Goal: Navigation & Orientation: Find specific page/section

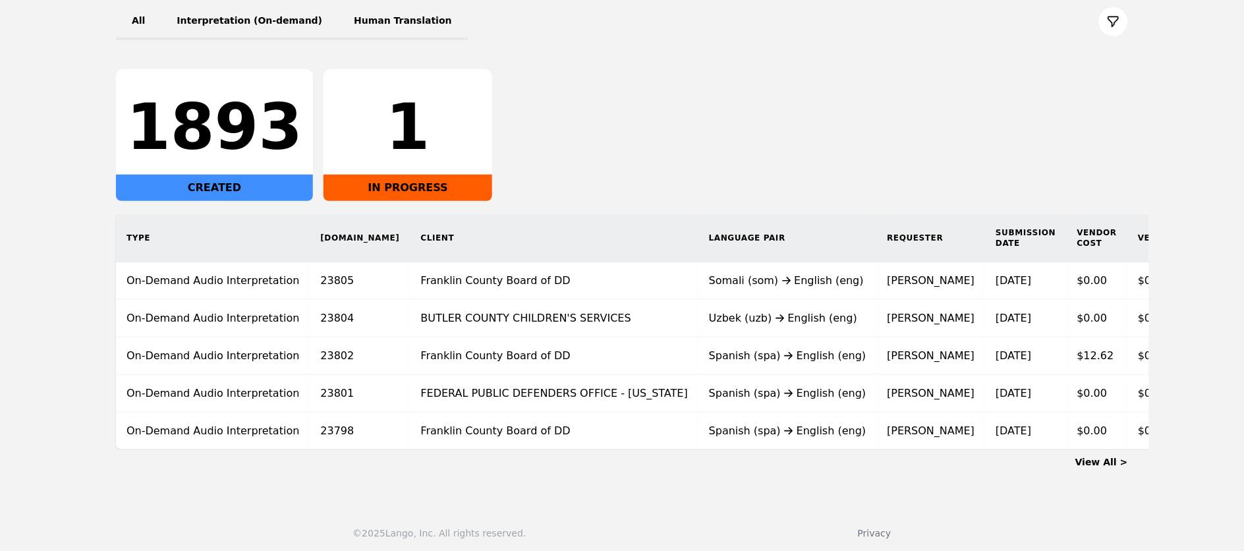
scroll to position [163, 0]
click at [1100, 468] on link "View All >" at bounding box center [1102, 462] width 53 height 11
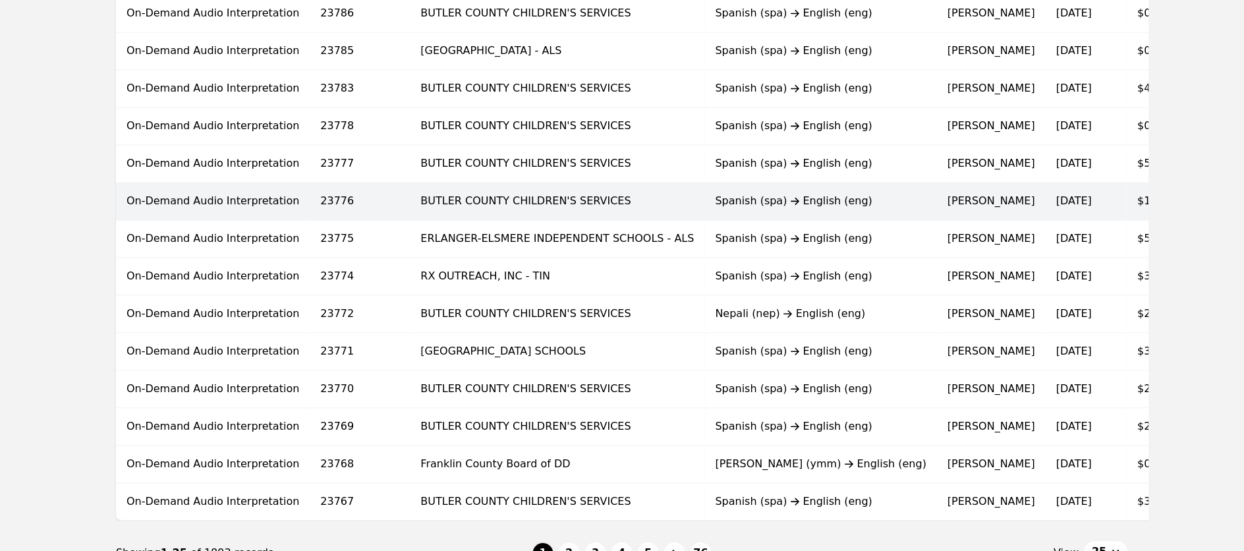
scroll to position [742, 0]
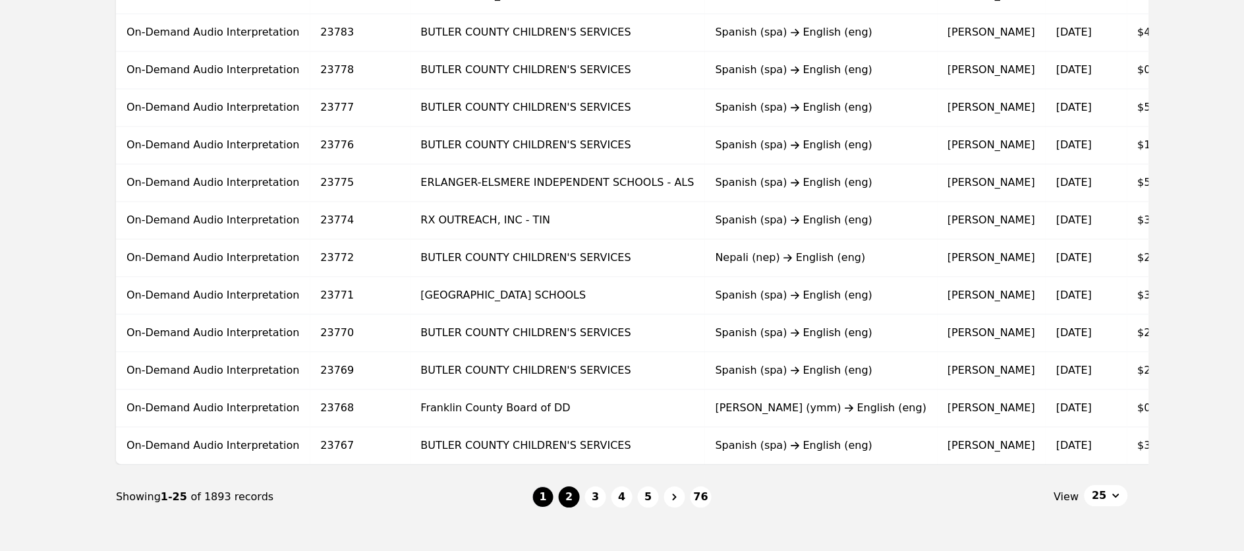
click at [567, 502] on button "2" at bounding box center [569, 496] width 21 height 21
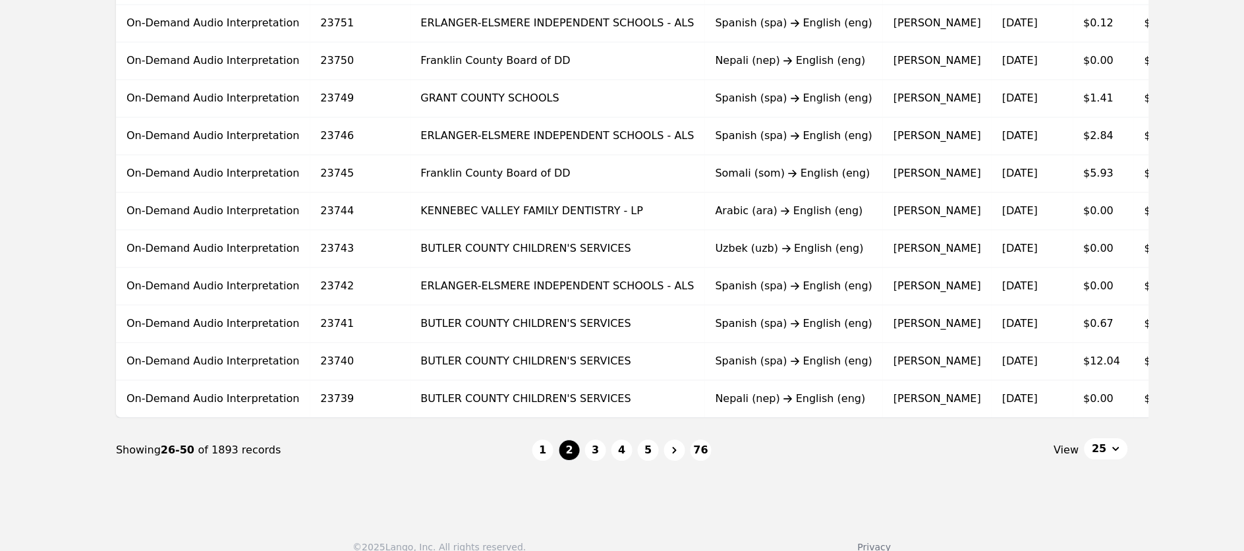
scroll to position [818, 0]
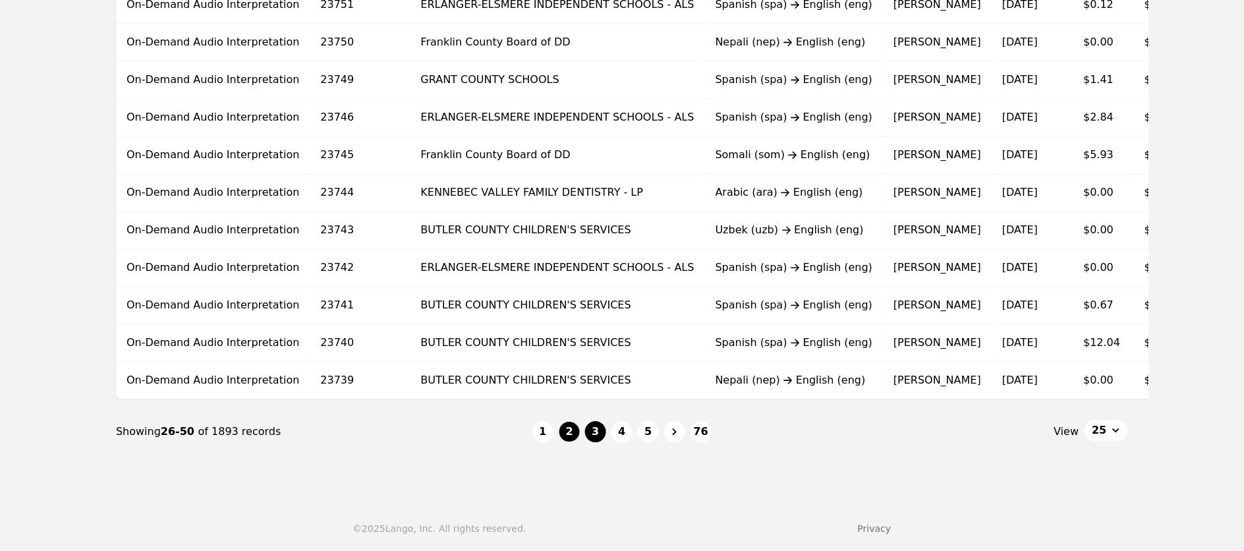
click at [594, 437] on button "3" at bounding box center [595, 431] width 21 height 21
click at [594, 437] on li "3" at bounding box center [595, 431] width 21 height 21
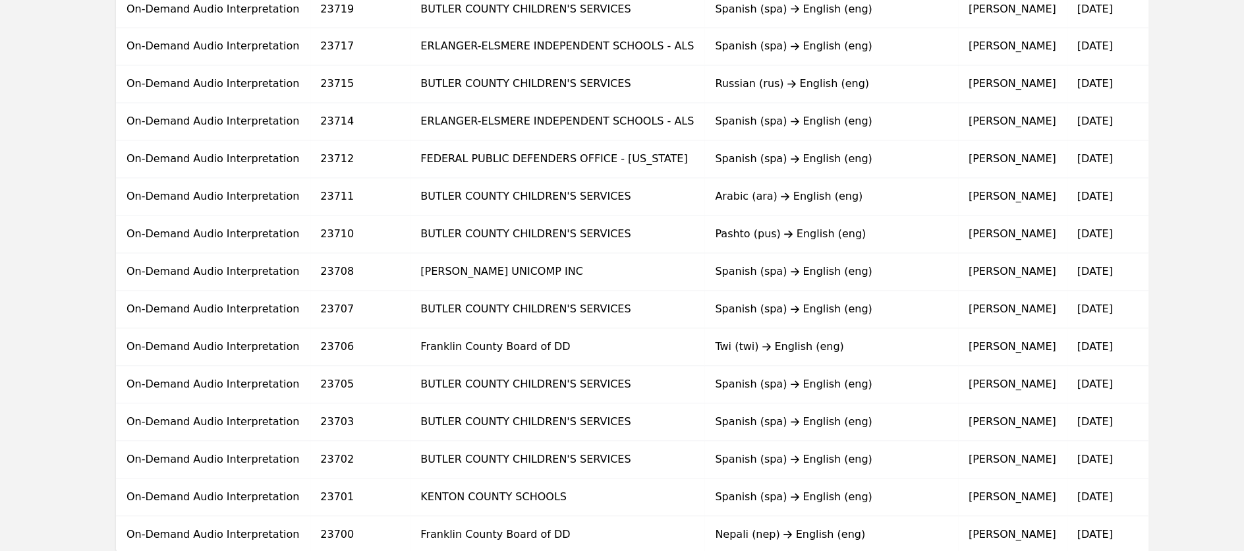
scroll to position [818, 0]
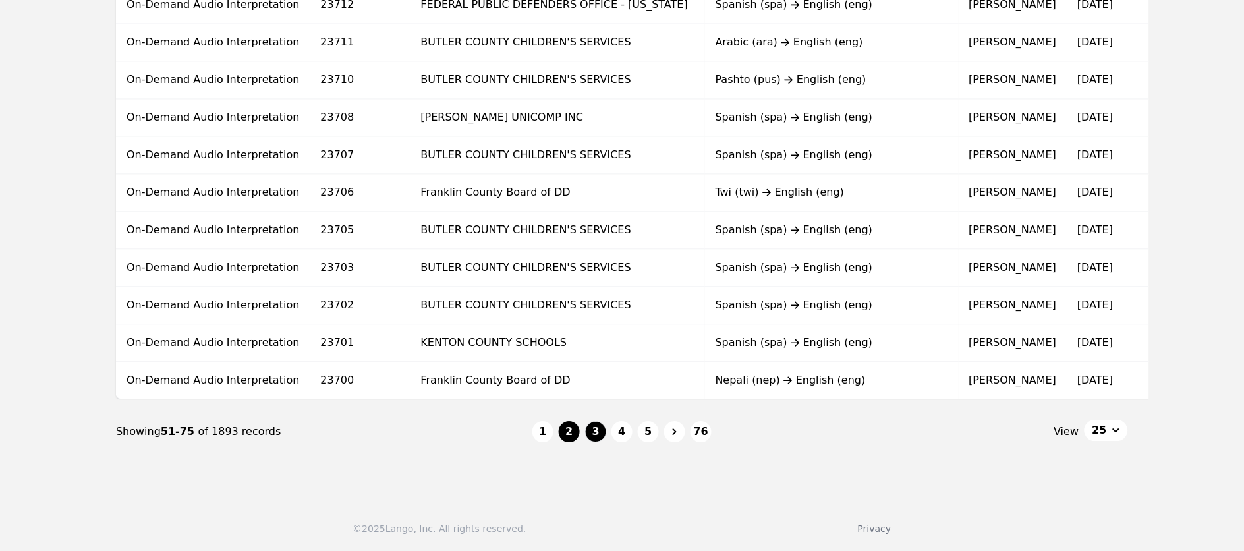
click at [567, 434] on button "2" at bounding box center [569, 431] width 21 height 21
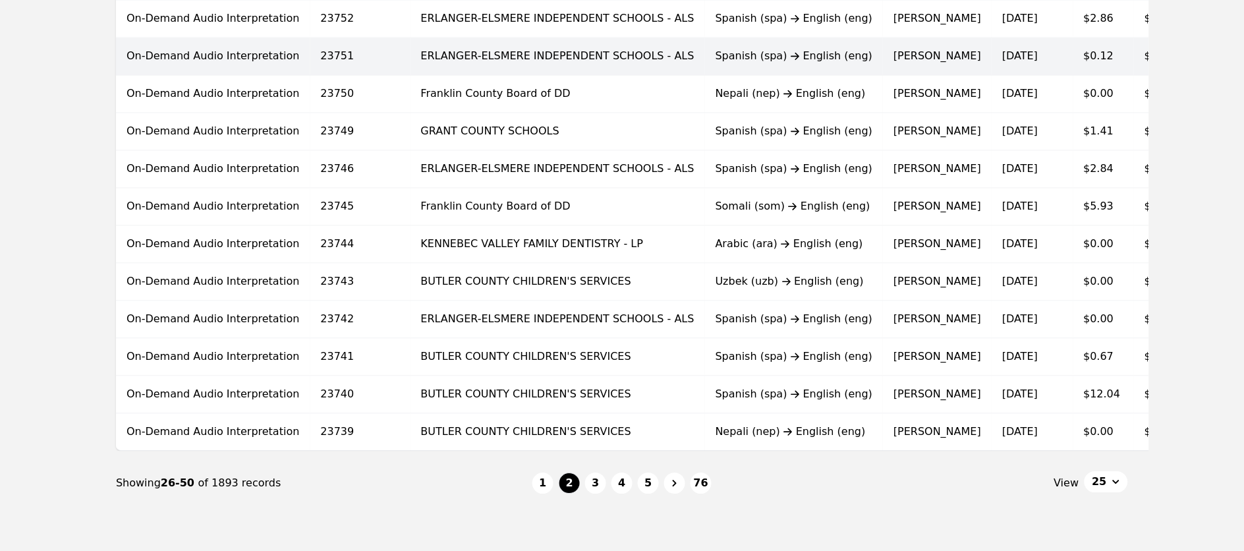
scroll to position [818, 0]
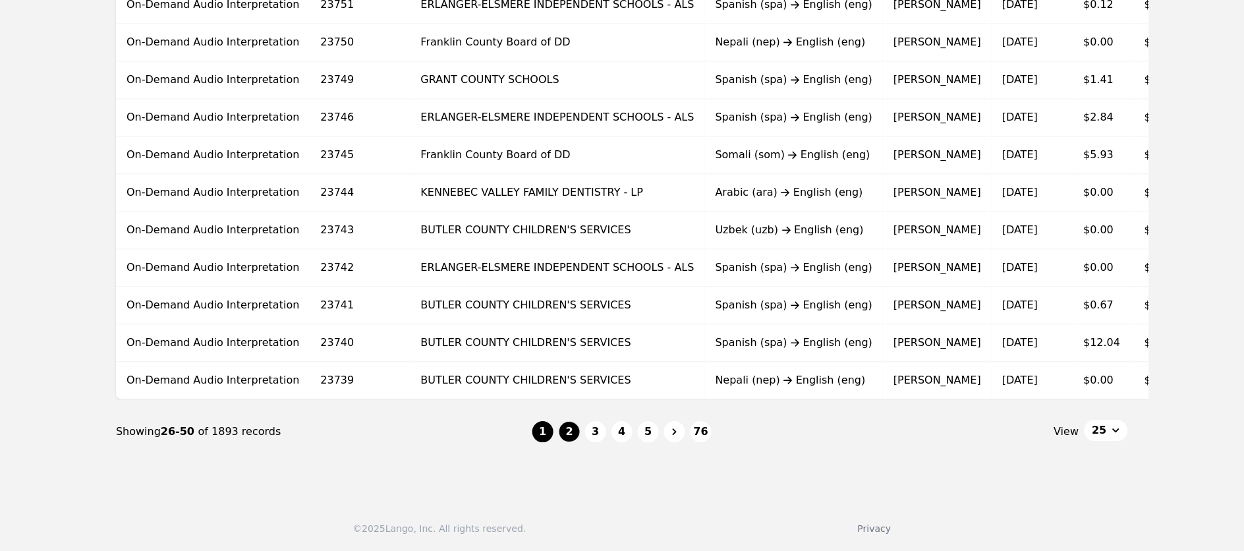
click at [544, 432] on button "1" at bounding box center [543, 431] width 21 height 21
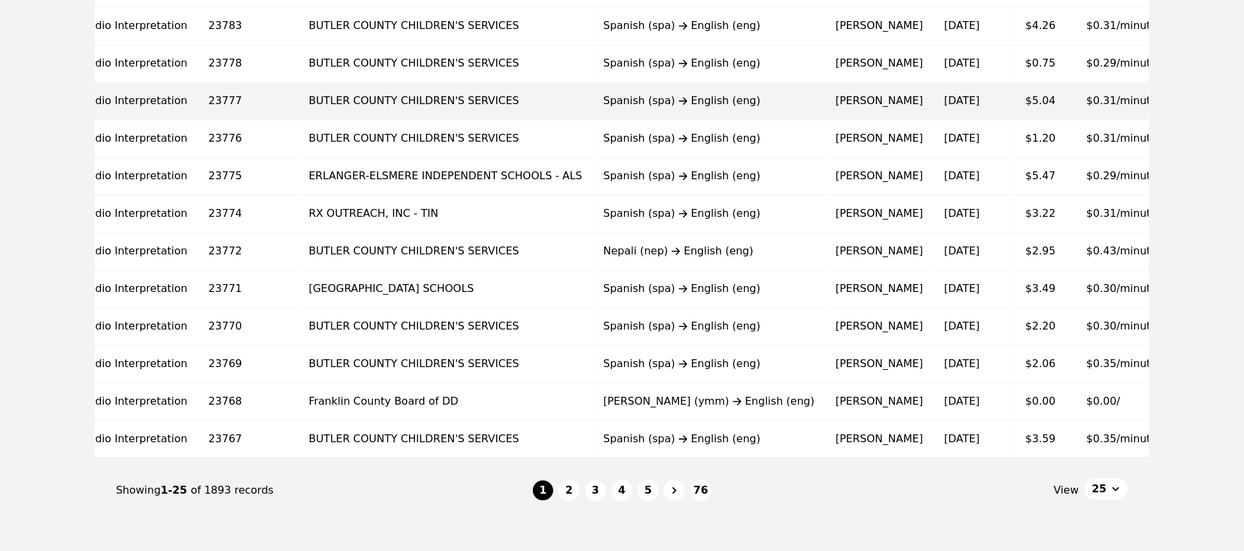
scroll to position [759, 0]
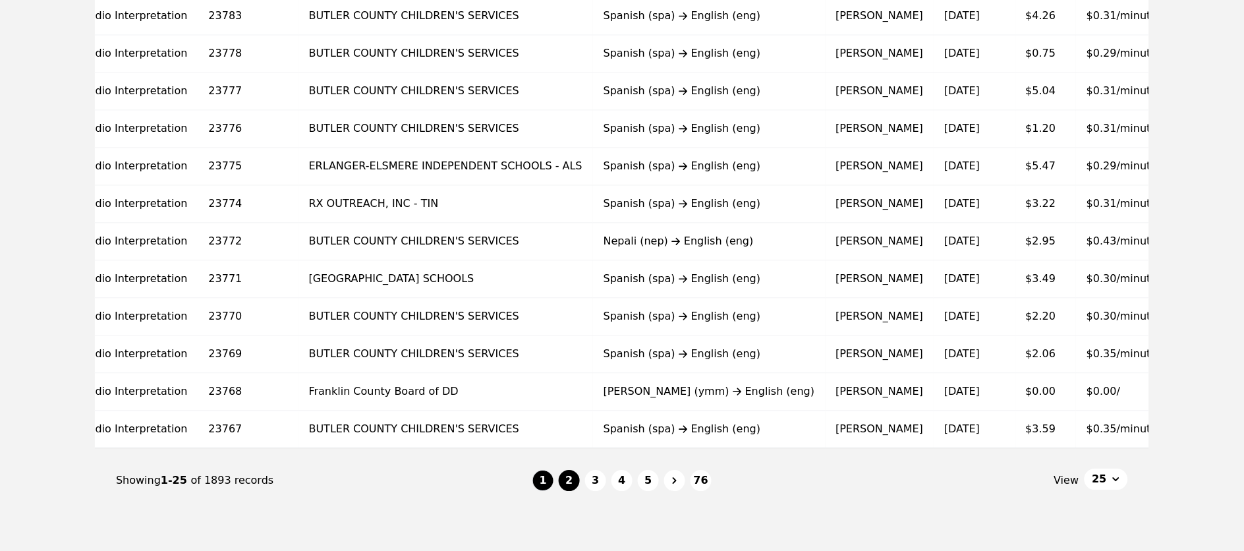
click at [571, 488] on button "2" at bounding box center [569, 480] width 21 height 21
